Goal: Check status: Check status

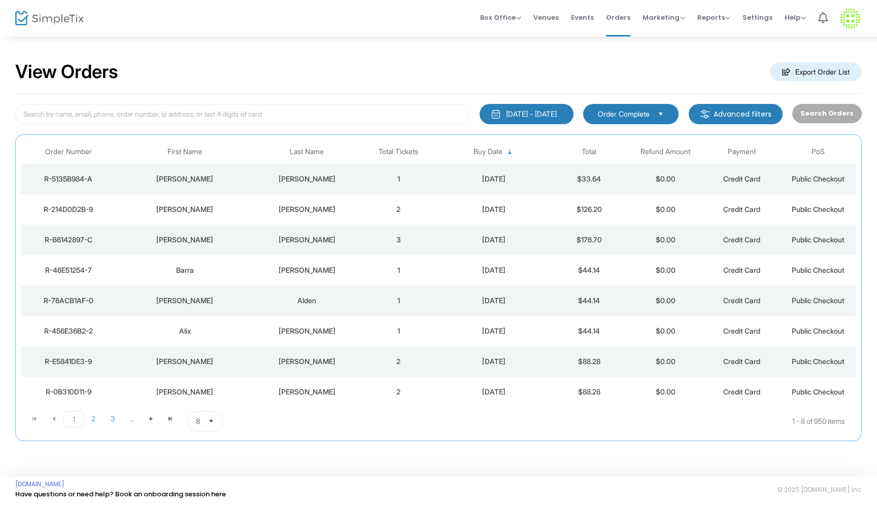
click at [354, 179] on div "[PERSON_NAME]" at bounding box center [306, 179] width 101 height 10
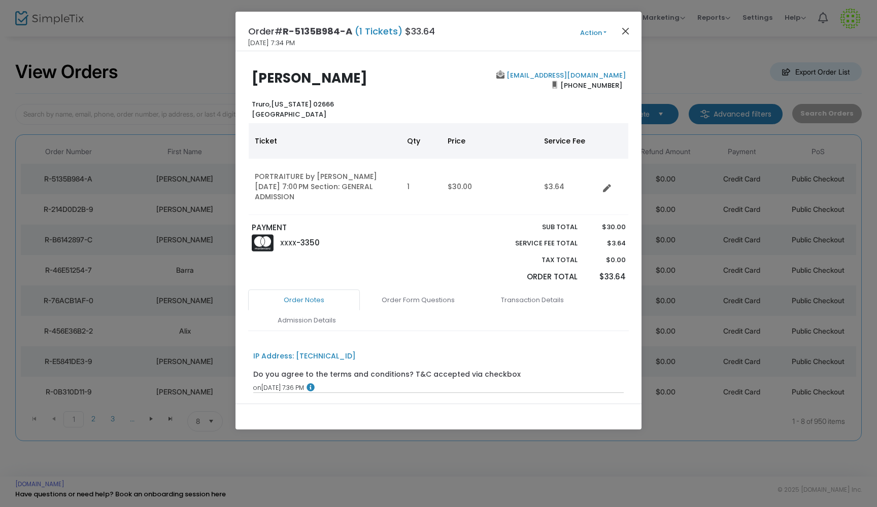
click at [624, 29] on button "Close" at bounding box center [625, 30] width 13 height 13
